Goal: Task Accomplishment & Management: Complete application form

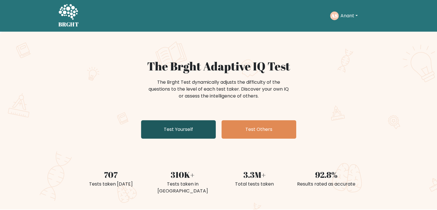
drag, startPoint x: 0, startPoint y: 0, endPoint x: 192, endPoint y: 130, distance: 232.1
click at [192, 130] on link "Test Yourself" at bounding box center [178, 129] width 75 height 18
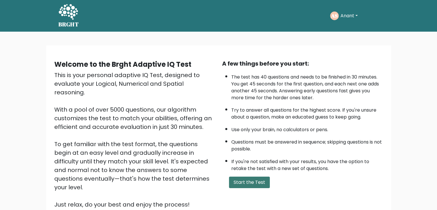
click at [241, 182] on button "Start the Test" at bounding box center [249, 183] width 41 height 12
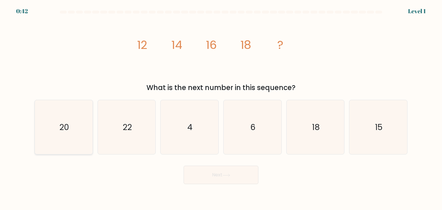
click at [52, 127] on icon "20" at bounding box center [64, 127] width 54 height 54
click at [221, 108] on input "a. 20" at bounding box center [221, 106] width 0 height 3
radio input "true"
click at [217, 177] on button "Next" at bounding box center [220, 175] width 75 height 18
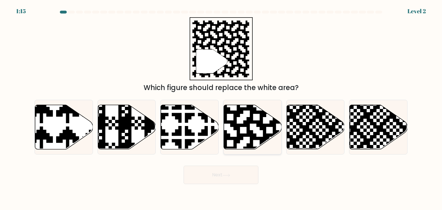
click at [248, 131] on icon at bounding box center [269, 103] width 105 height 105
click at [221, 108] on input "d." at bounding box center [221, 106] width 0 height 3
radio input "true"
click at [227, 174] on icon at bounding box center [226, 175] width 8 height 3
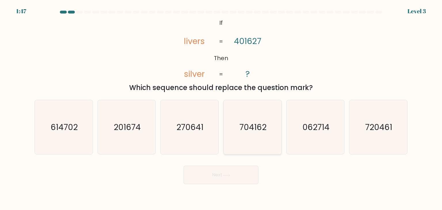
click at [253, 131] on text "704162" at bounding box center [252, 127] width 27 height 12
click at [221, 108] on input "d. 704162" at bounding box center [221, 106] width 0 height 3
radio input "true"
click at [206, 174] on button "Next" at bounding box center [220, 175] width 75 height 18
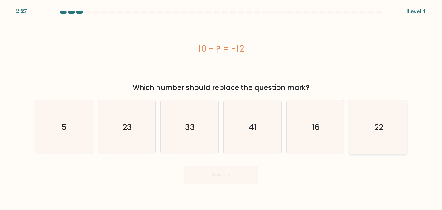
click at [382, 130] on text "22" at bounding box center [378, 127] width 9 height 12
click at [221, 108] on input "f. 22" at bounding box center [221, 106] width 0 height 3
radio input "true"
click at [208, 179] on button "Next" at bounding box center [220, 175] width 75 height 18
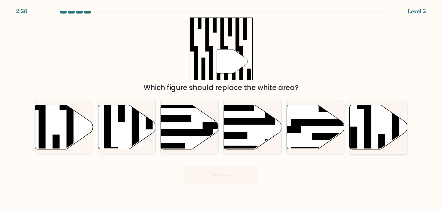
click at [377, 127] on icon at bounding box center [378, 127] width 58 height 44
click at [221, 108] on input "f." at bounding box center [221, 106] width 0 height 3
radio input "true"
click at [226, 182] on button "Next" at bounding box center [220, 175] width 75 height 18
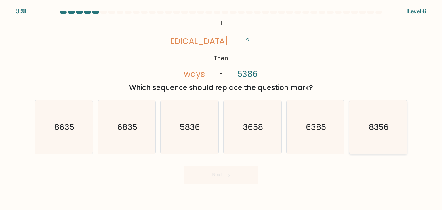
click at [388, 128] on text "8356" at bounding box center [378, 127] width 20 height 12
click at [221, 108] on input "f. 8356" at bounding box center [221, 106] width 0 height 3
radio input "true"
click at [222, 178] on button "Next" at bounding box center [220, 175] width 75 height 18
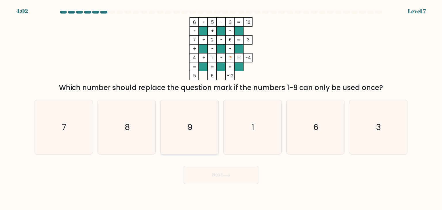
click at [190, 136] on icon "9" at bounding box center [189, 127] width 54 height 54
click at [221, 108] on input "c. 9" at bounding box center [221, 106] width 0 height 3
radio input "true"
click at [202, 178] on button "Next" at bounding box center [220, 175] width 75 height 18
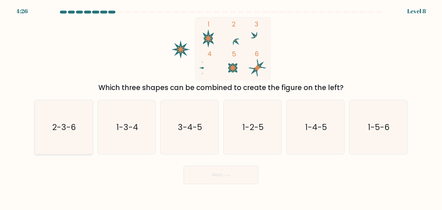
click at [61, 135] on icon "2-3-6" at bounding box center [64, 127] width 54 height 54
click at [221, 108] on input "a. 2-3-6" at bounding box center [221, 106] width 0 height 3
radio input "true"
click at [204, 174] on button "Next" at bounding box center [220, 175] width 75 height 18
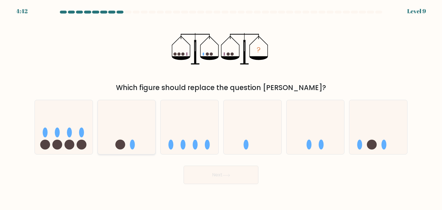
click at [133, 143] on ellipse at bounding box center [132, 145] width 5 height 10
click at [221, 108] on input "b." at bounding box center [221, 106] width 0 height 3
radio input "true"
click at [241, 179] on button "Next" at bounding box center [220, 175] width 75 height 18
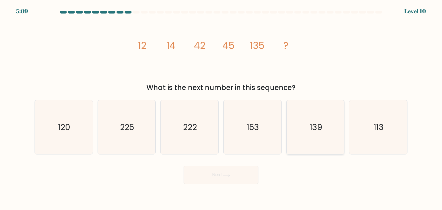
click at [329, 122] on icon "139" at bounding box center [315, 127] width 54 height 54
click at [221, 108] on input "e. 139" at bounding box center [221, 106] width 0 height 3
radio input "true"
click at [218, 179] on button "Next" at bounding box center [220, 175] width 75 height 18
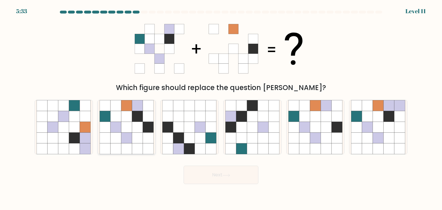
click at [117, 139] on icon at bounding box center [115, 138] width 11 height 11
click at [221, 108] on input "b." at bounding box center [221, 106] width 0 height 3
radio input "true"
click at [221, 182] on button "Next" at bounding box center [220, 175] width 75 height 18
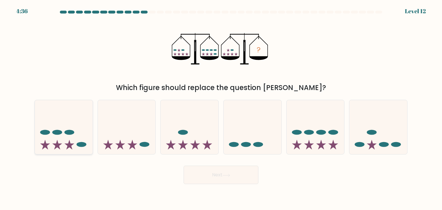
click at [81, 134] on icon at bounding box center [64, 127] width 58 height 48
click at [221, 108] on input "a." at bounding box center [221, 106] width 0 height 3
radio input "true"
click at [224, 182] on button "Next" at bounding box center [220, 175] width 75 height 18
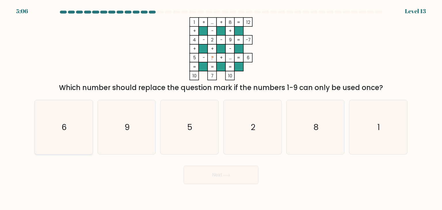
click at [72, 125] on icon "6" at bounding box center [64, 127] width 54 height 54
click at [221, 108] on input "a. 6" at bounding box center [221, 106] width 0 height 3
radio input "true"
click at [219, 172] on button "Next" at bounding box center [220, 175] width 75 height 18
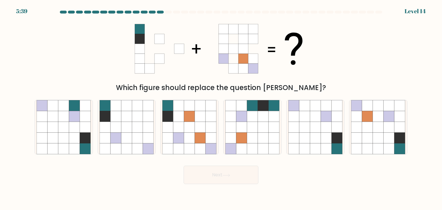
click at [397, 156] on form at bounding box center [221, 97] width 442 height 173
click at [388, 147] on icon at bounding box center [388, 148] width 11 height 11
click at [221, 108] on input "f." at bounding box center [221, 106] width 0 height 3
radio input "true"
click at [227, 176] on icon at bounding box center [226, 175] width 8 height 3
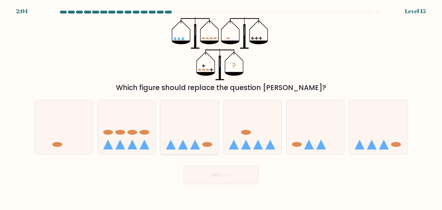
click at [187, 150] on icon at bounding box center [189, 127] width 58 height 48
click at [221, 108] on input "c." at bounding box center [221, 106] width 0 height 3
radio input "true"
click at [237, 179] on button "Next" at bounding box center [220, 175] width 75 height 18
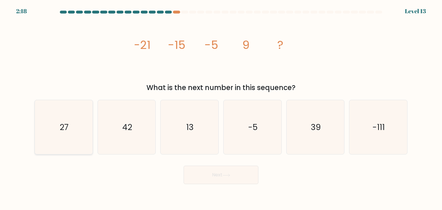
click at [81, 128] on icon "27" at bounding box center [64, 127] width 54 height 54
click at [221, 108] on input "a. 27" at bounding box center [221, 106] width 0 height 3
radio input "true"
click at [205, 170] on button "Next" at bounding box center [220, 175] width 75 height 18
